Goal: Submit feedback/report problem

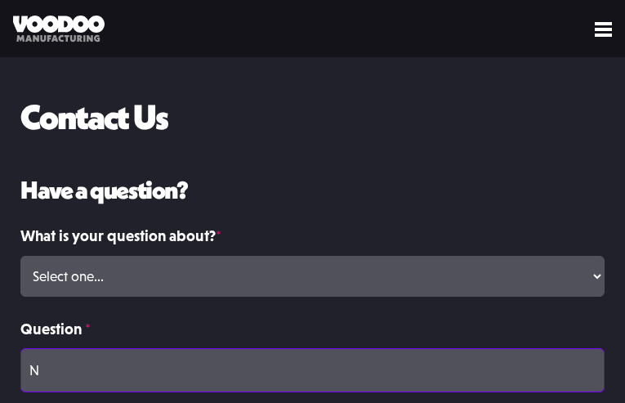
type input "N/A"
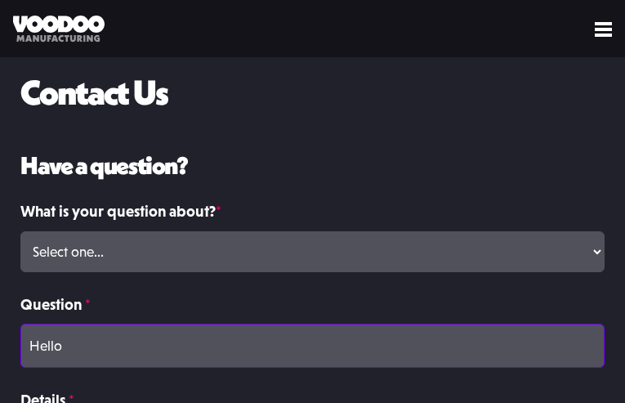
type input "Hello,"
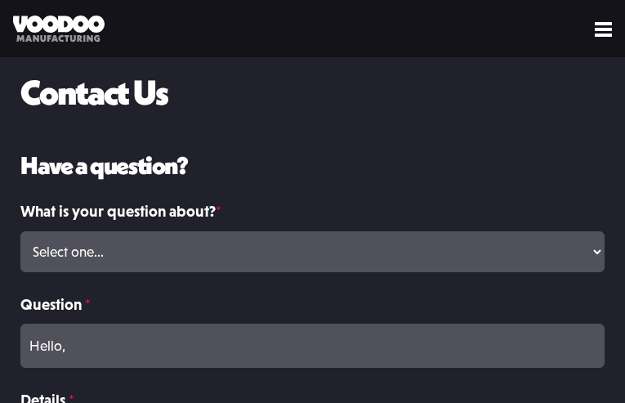
type input "I came across "been", perhaps misspelled? [DOMAIN_NAME] usually helps me quickl…"
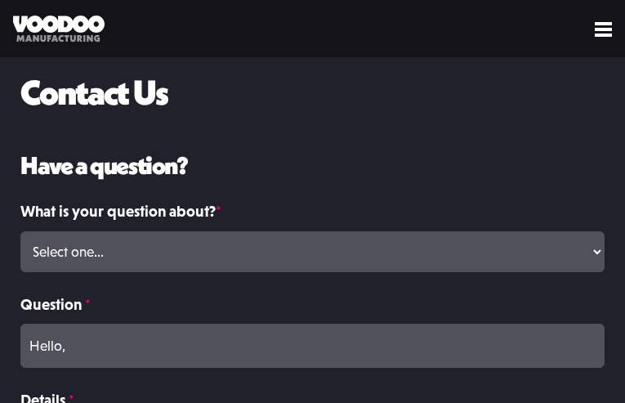
scroll to position [295, 0]
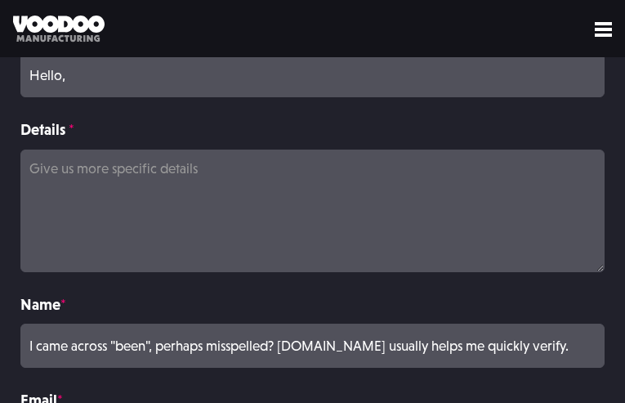
type input "Regards,[PERSON_NAME]"
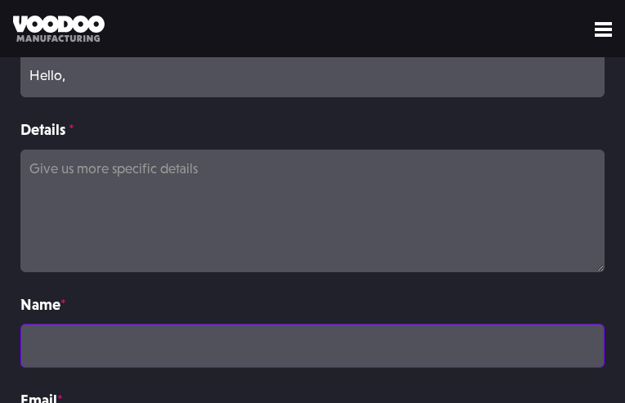
scroll to position [0, 0]
type input "[PERSON_NAME]"
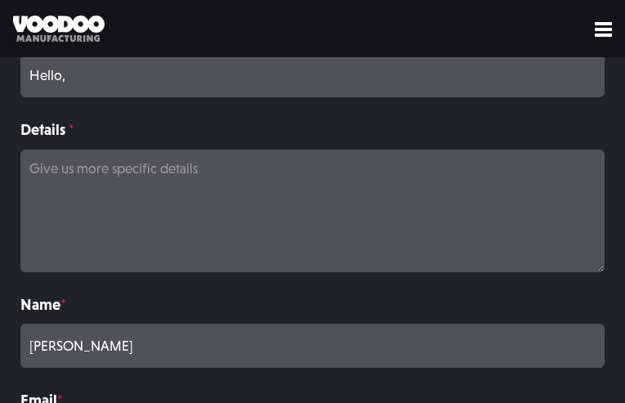
type input "[EMAIL_ADDRESS][DOMAIN_NAME]"
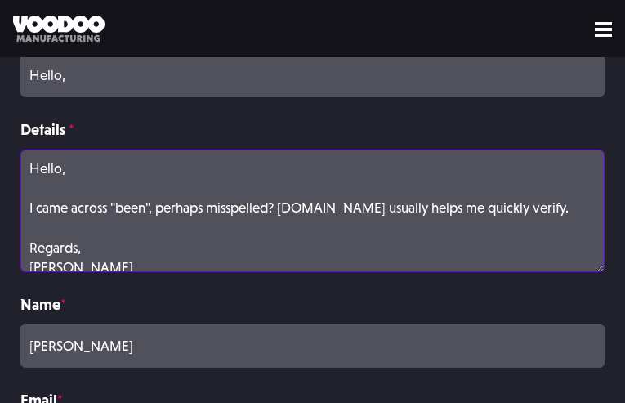
scroll to position [5, 0]
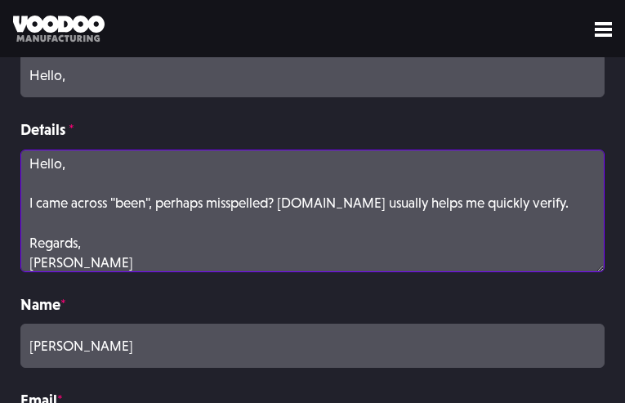
type textarea "Hello, I came across "been", perhaps misspelled? [DOMAIN_NAME] usually helps me…"
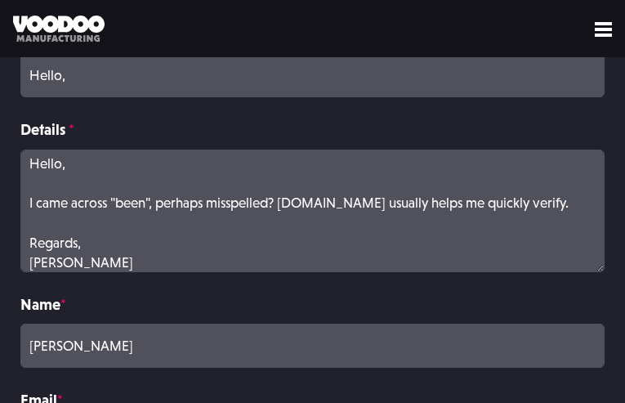
select select "Volume Print Order"
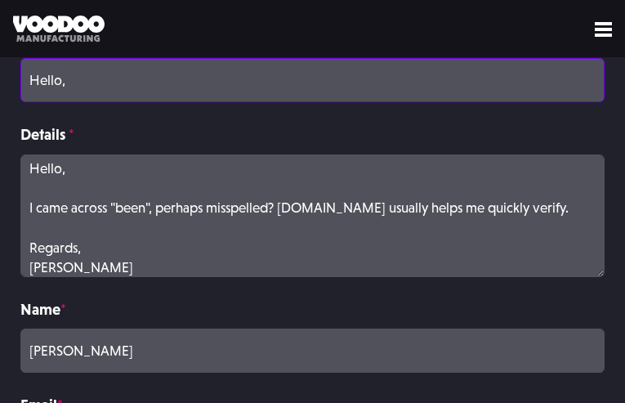
type input "Please wait..."
